Goal: Download file/media

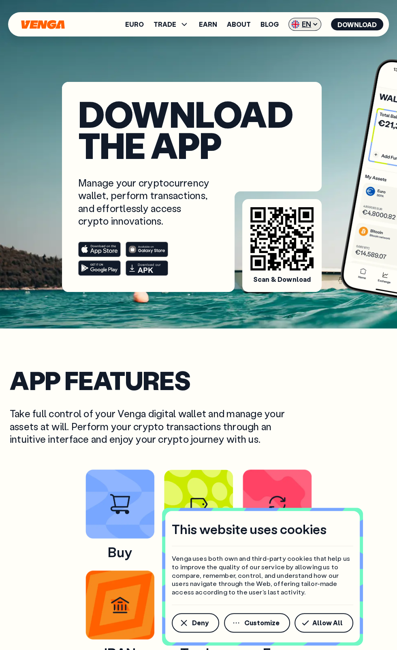
click at [304, 28] on span "EN" at bounding box center [305, 24] width 33 height 13
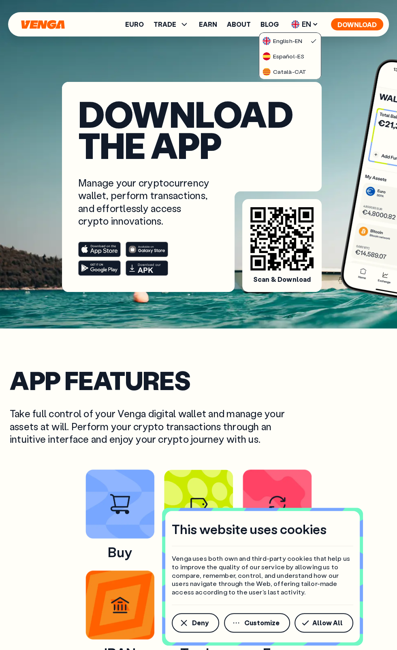
click at [368, 23] on button "Download" at bounding box center [357, 24] width 52 height 12
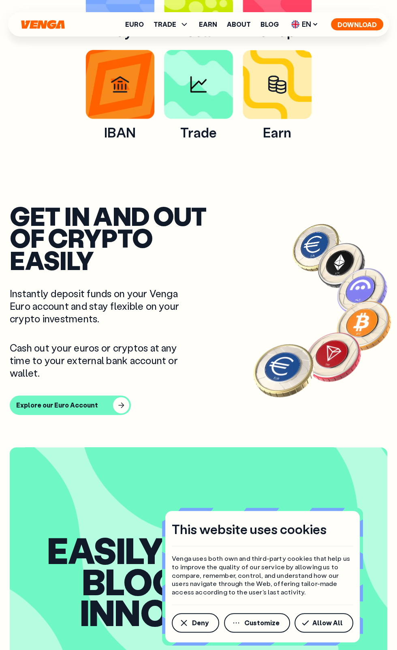
scroll to position [521, 0]
click at [117, 397] on div "button" at bounding box center [121, 405] width 16 height 16
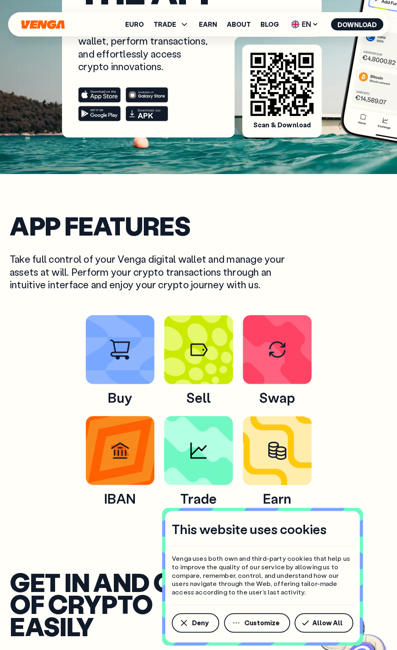
scroll to position [150, 0]
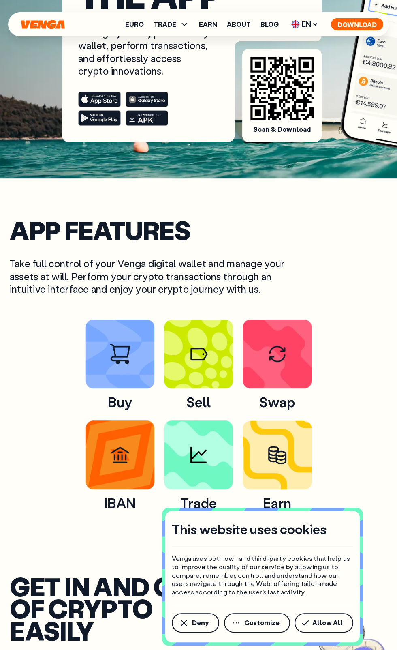
click at [363, 23] on button "Download" at bounding box center [357, 24] width 52 height 12
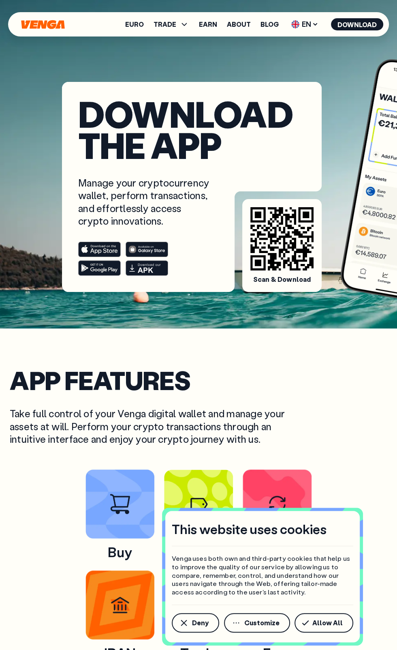
click at [92, 249] on icon at bounding box center [99, 249] width 36 height 9
